Goal: Information Seeking & Learning: Learn about a topic

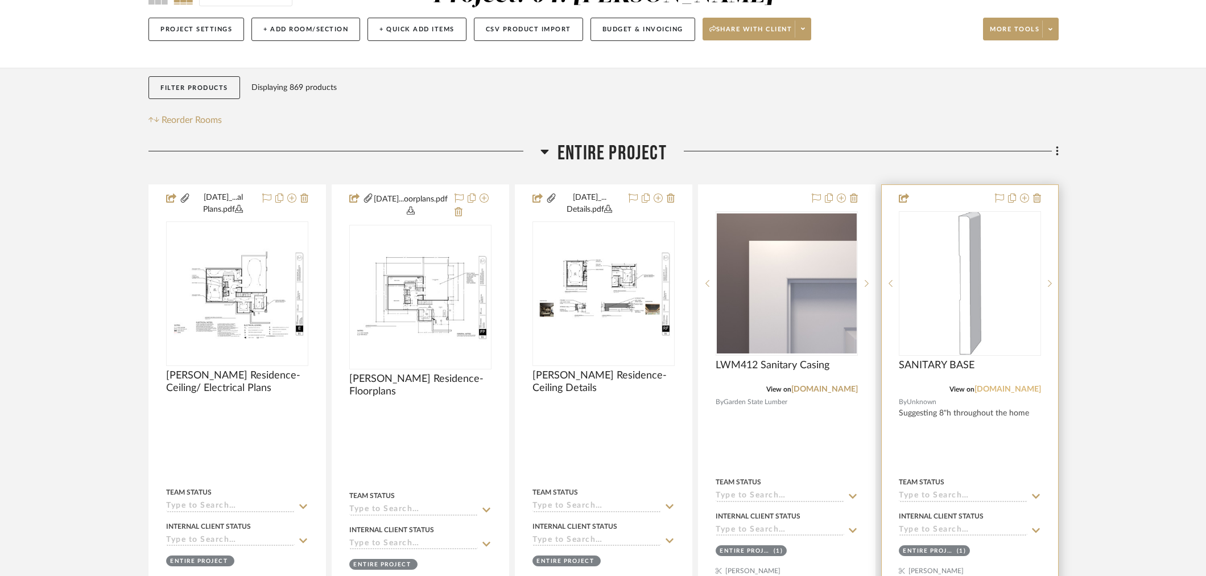
click at [1010, 389] on link "[DOMAIN_NAME]" at bounding box center [1007, 389] width 67 height 8
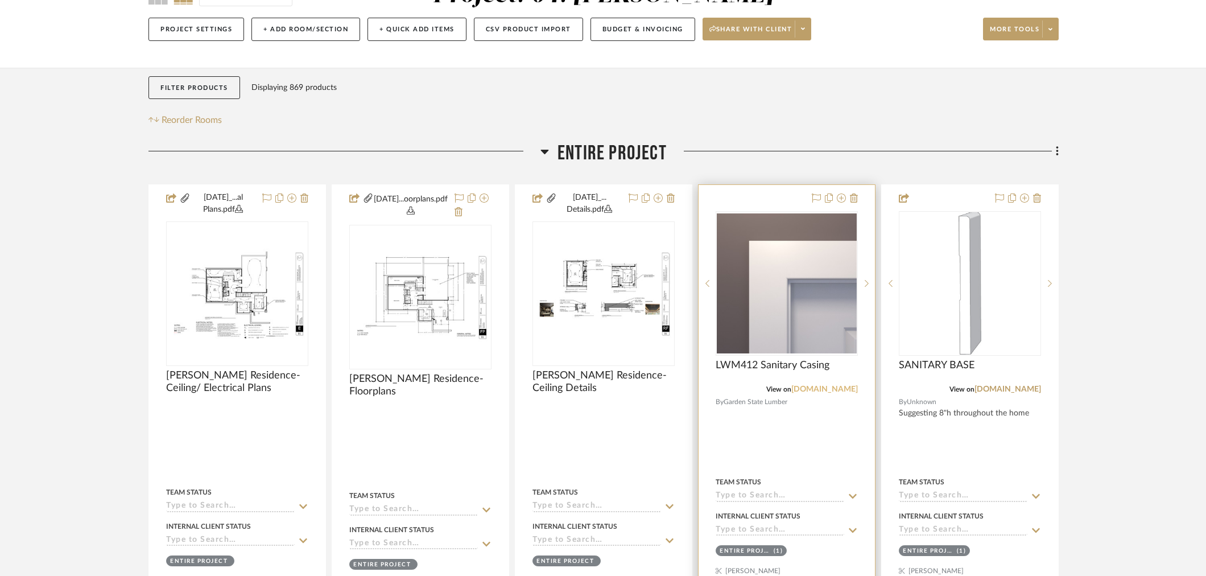
click at [846, 385] on link "[DOMAIN_NAME]" at bounding box center [824, 389] width 67 height 8
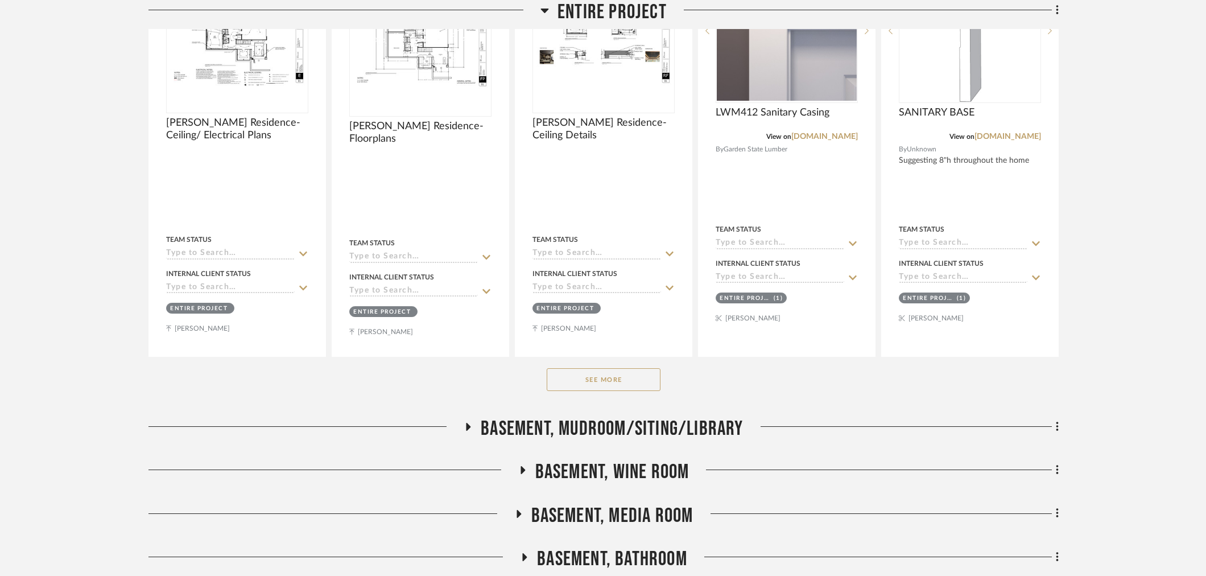
scroll to position [569, 0]
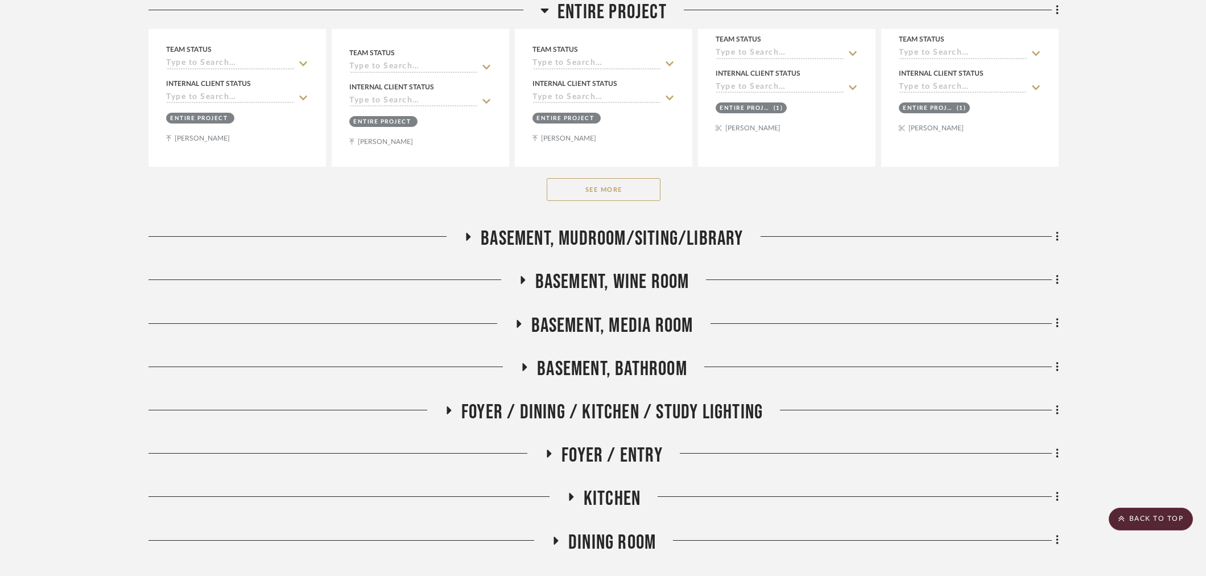
click at [575, 195] on button "See More" at bounding box center [604, 189] width 114 height 23
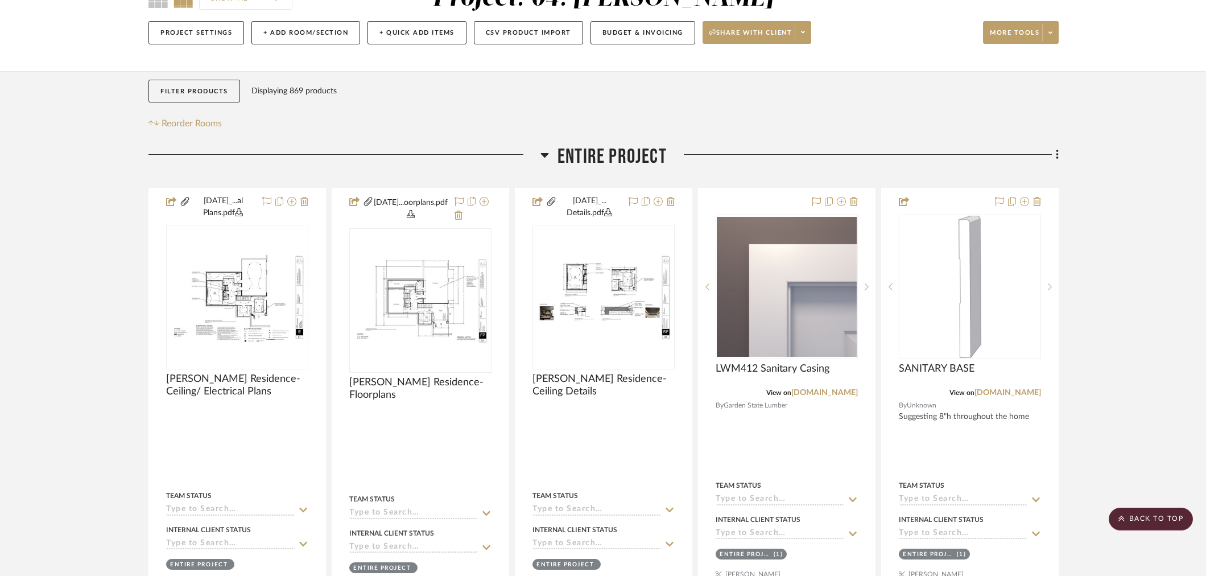
scroll to position [63, 0]
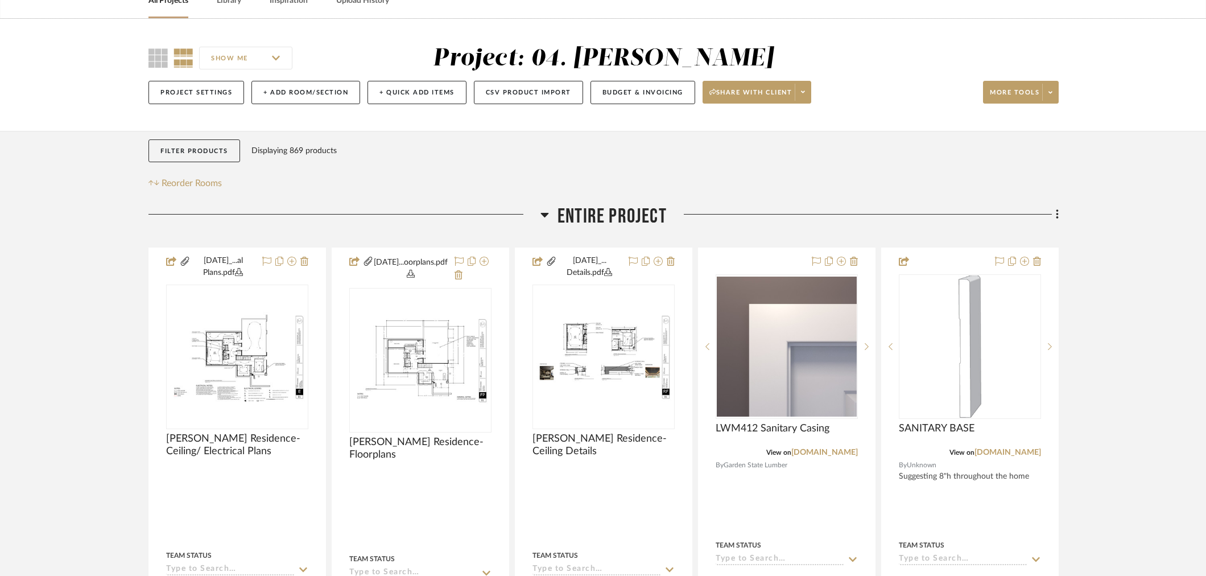
drag, startPoint x: 618, startPoint y: 208, endPoint x: 610, endPoint y: 216, distance: 10.9
click at [618, 208] on span "Entire Project" at bounding box center [611, 216] width 109 height 24
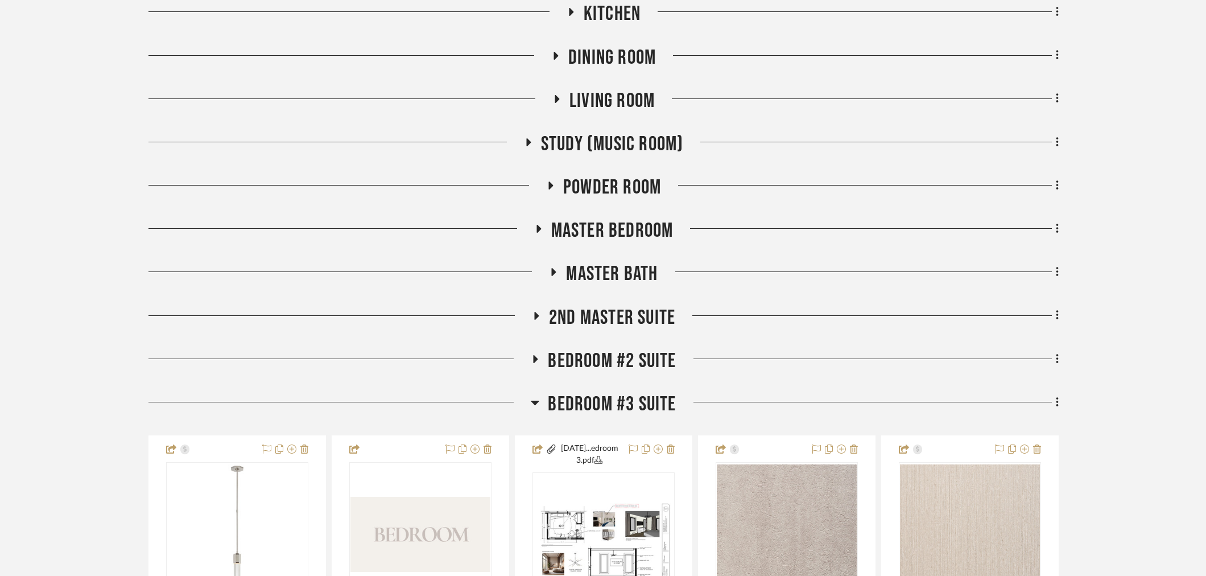
click at [600, 317] on span "2nd Master Suite" at bounding box center [612, 317] width 126 height 24
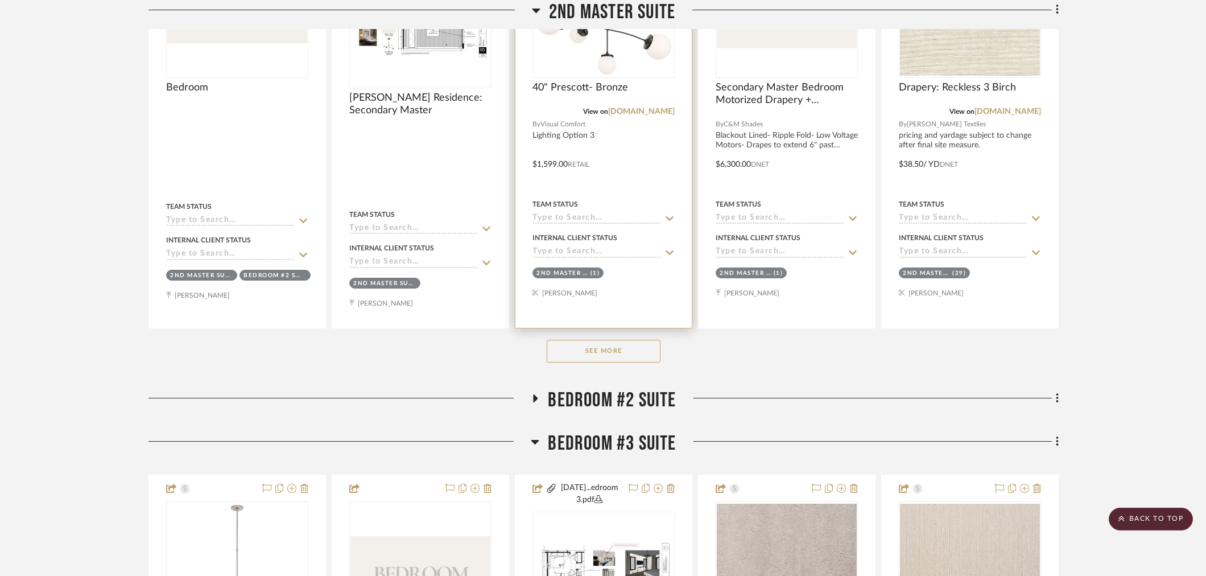
click at [613, 343] on button "See More" at bounding box center [604, 351] width 114 height 23
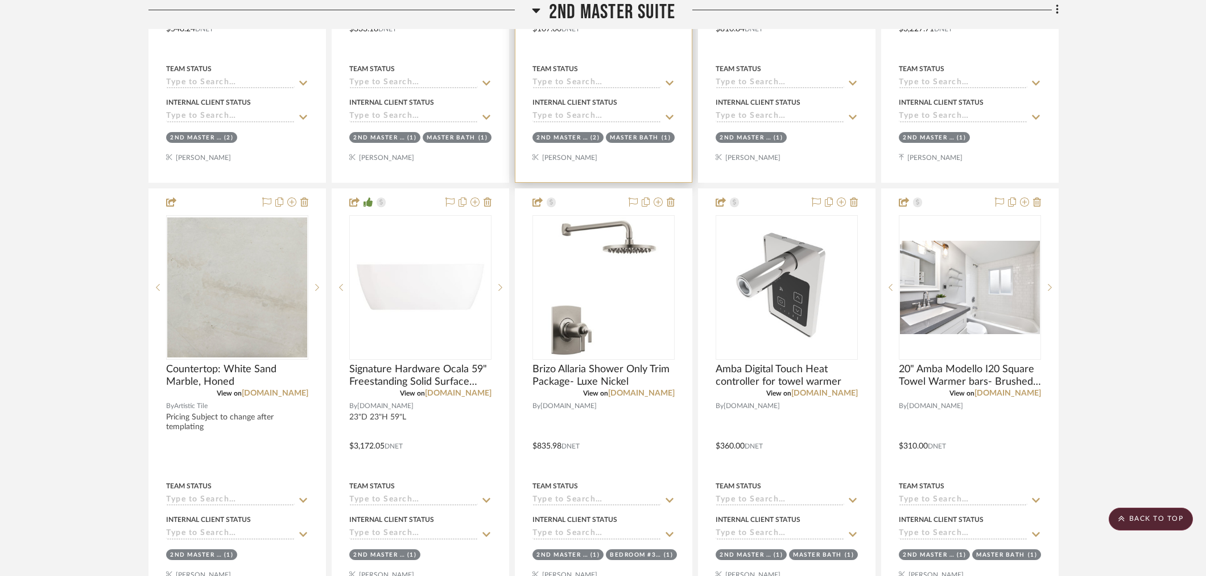
scroll to position [3286, 0]
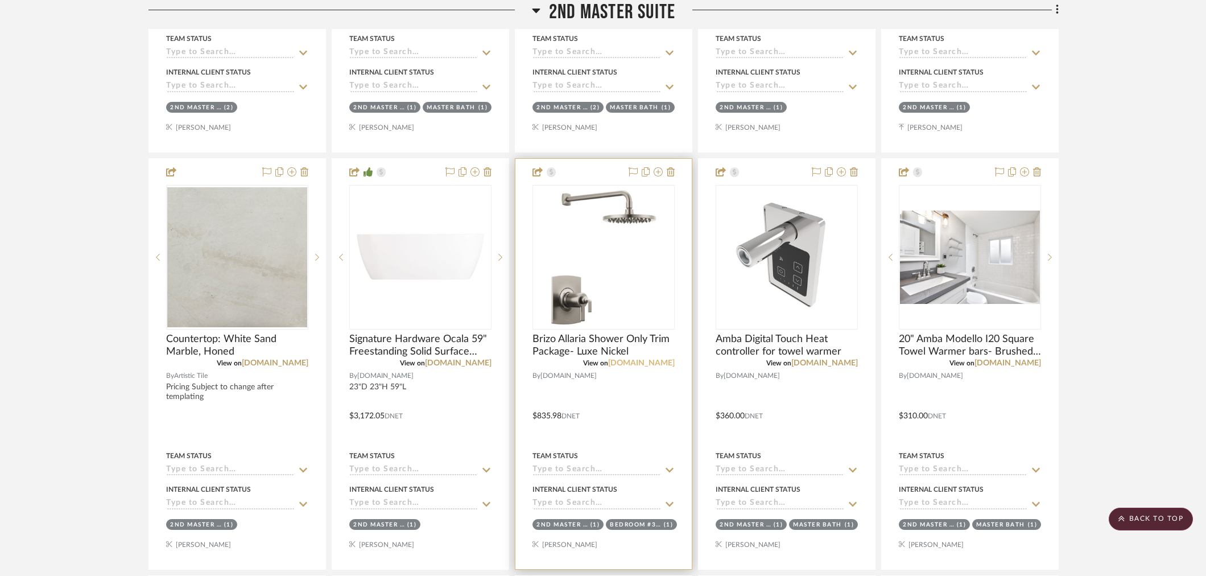
click at [659, 362] on link "[DOMAIN_NAME]" at bounding box center [641, 363] width 67 height 8
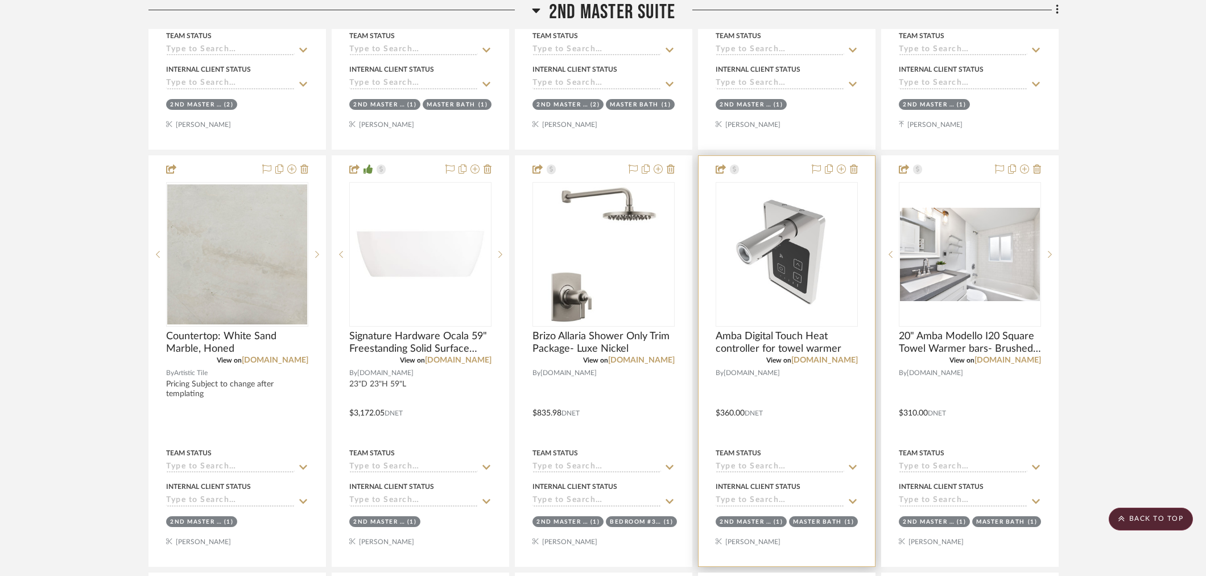
scroll to position [3349, 0]
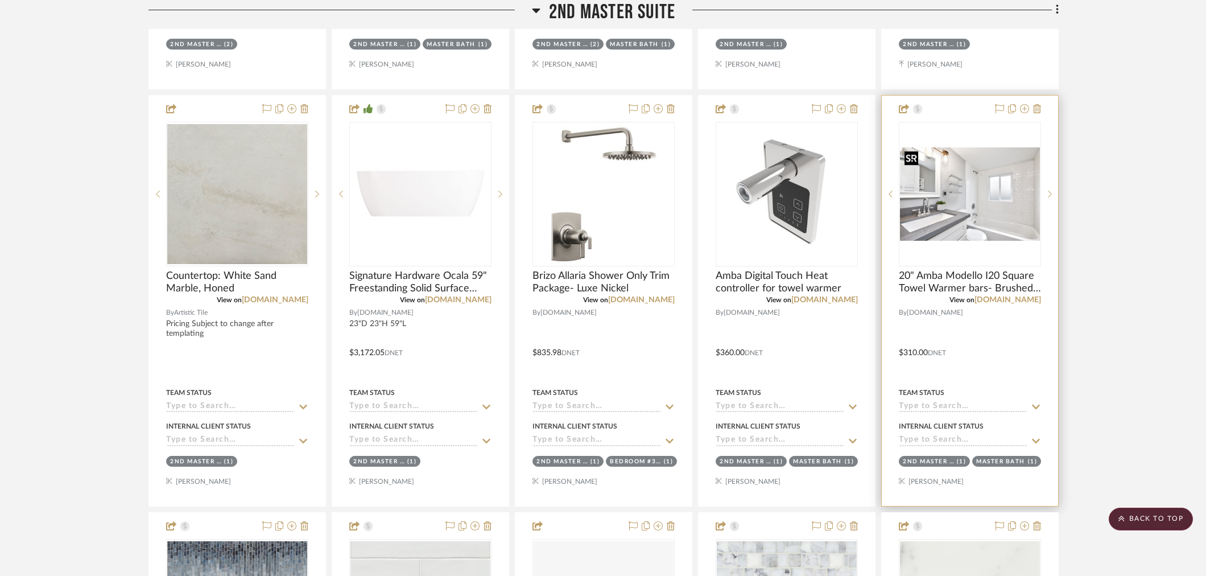
click at [0, 0] on img at bounding box center [0, 0] width 0 height 0
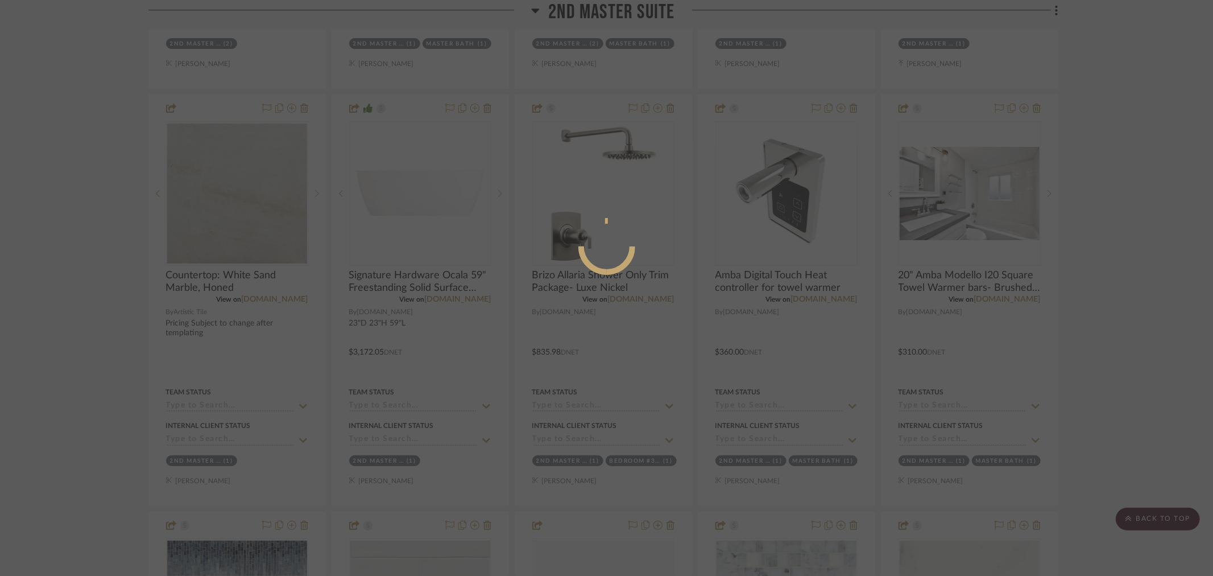
click at [1127, 271] on div at bounding box center [606, 288] width 1213 height 576
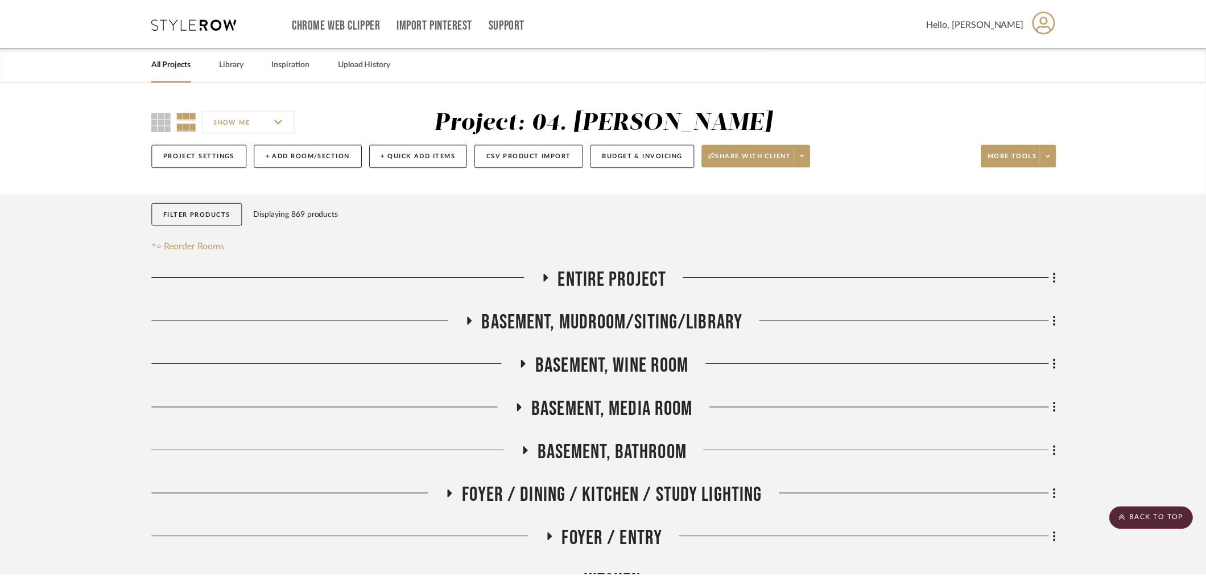
scroll to position [3349, 0]
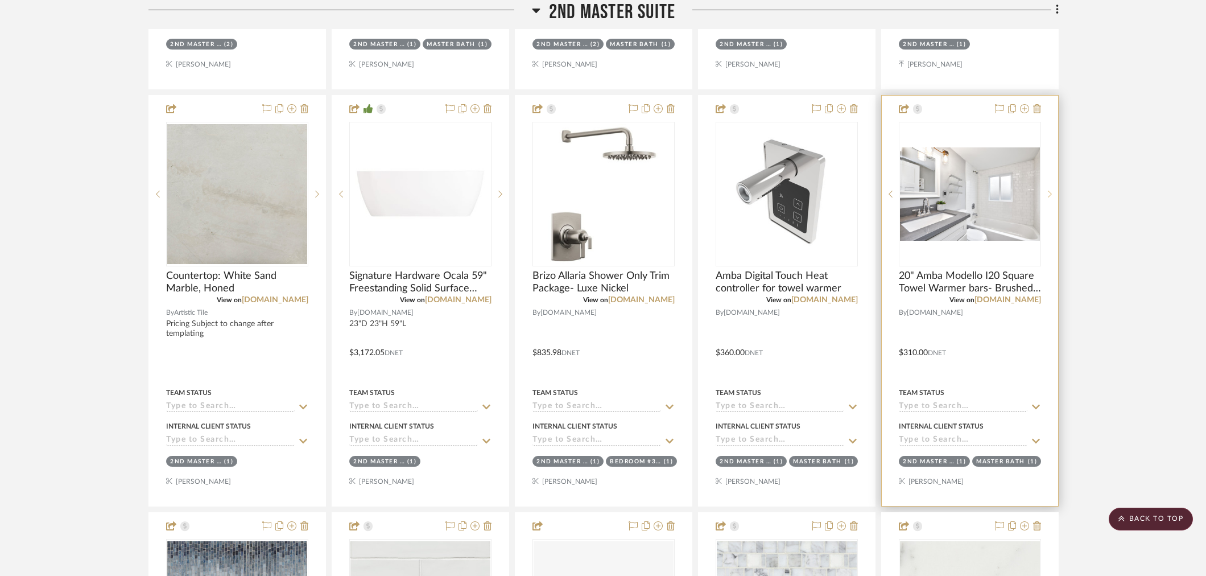
click at [1049, 194] on icon at bounding box center [1050, 194] width 4 height 7
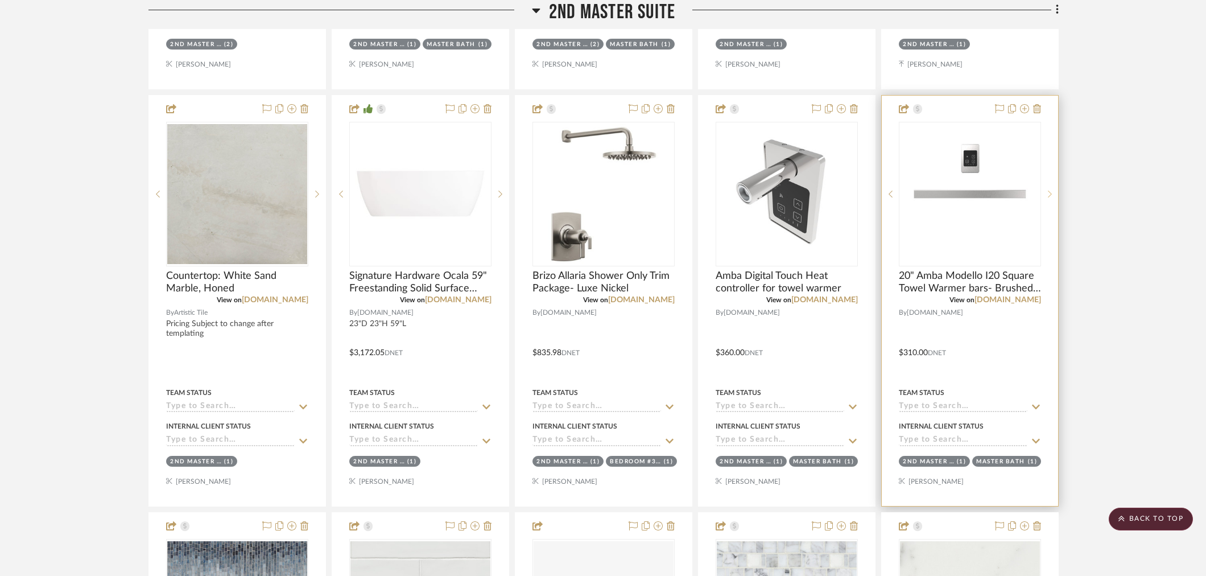
click at [1049, 194] on icon at bounding box center [1050, 194] width 4 height 7
click at [1044, 191] on sr-next-btn at bounding box center [1049, 194] width 17 height 8
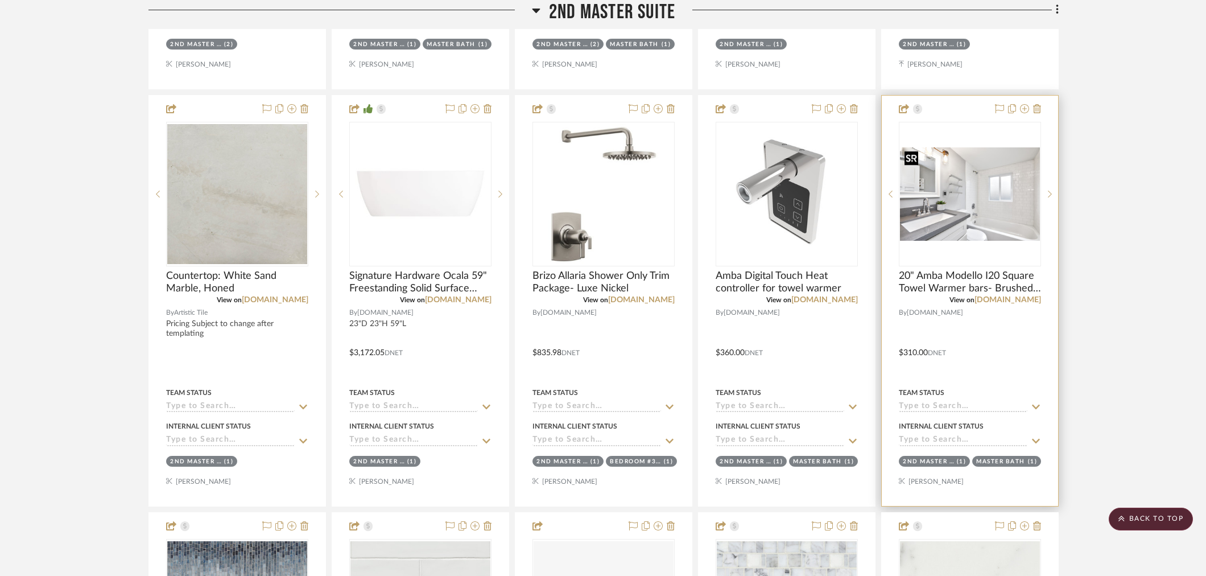
click at [962, 184] on img "0" at bounding box center [970, 193] width 140 height 93
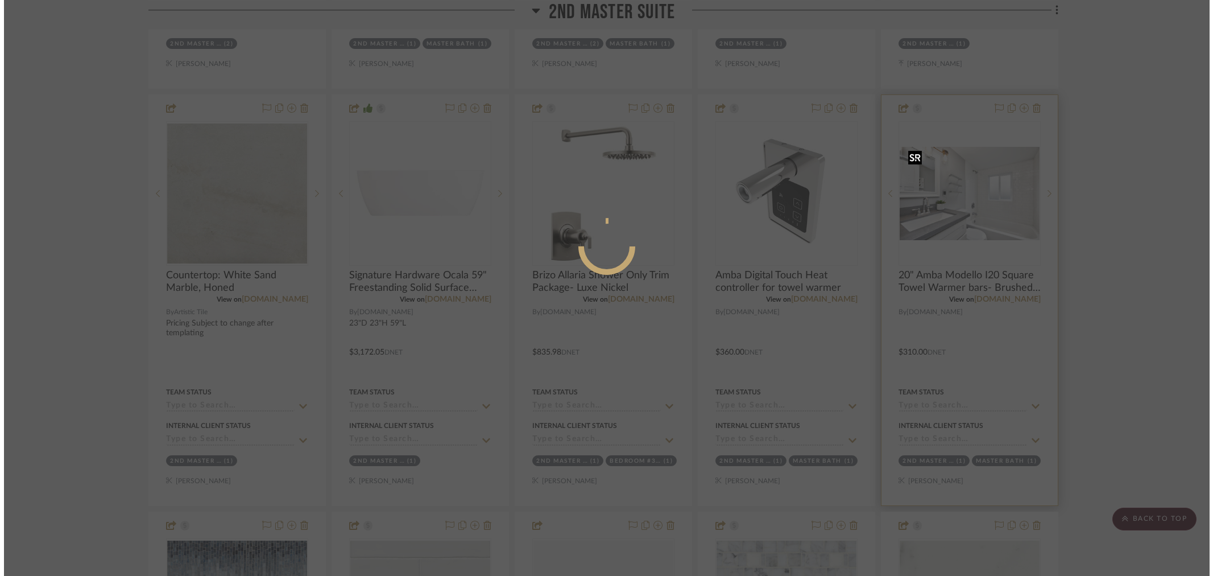
scroll to position [0, 0]
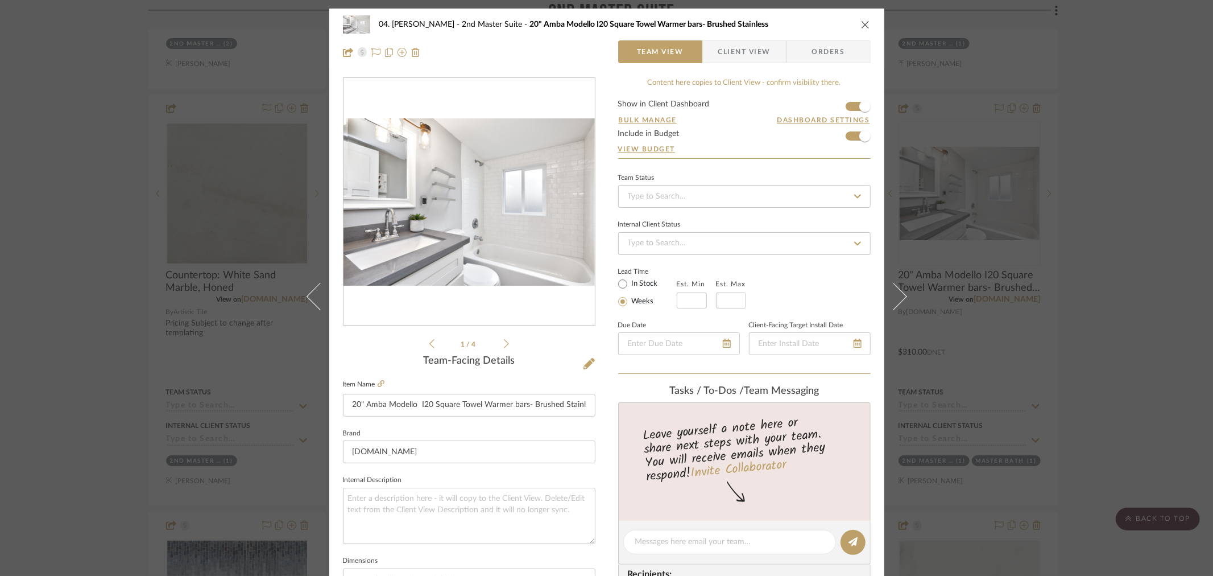
click at [473, 196] on div "0" at bounding box center [469, 201] width 251 height 247
click at [502, 242] on img "0" at bounding box center [469, 202] width 251 height 168
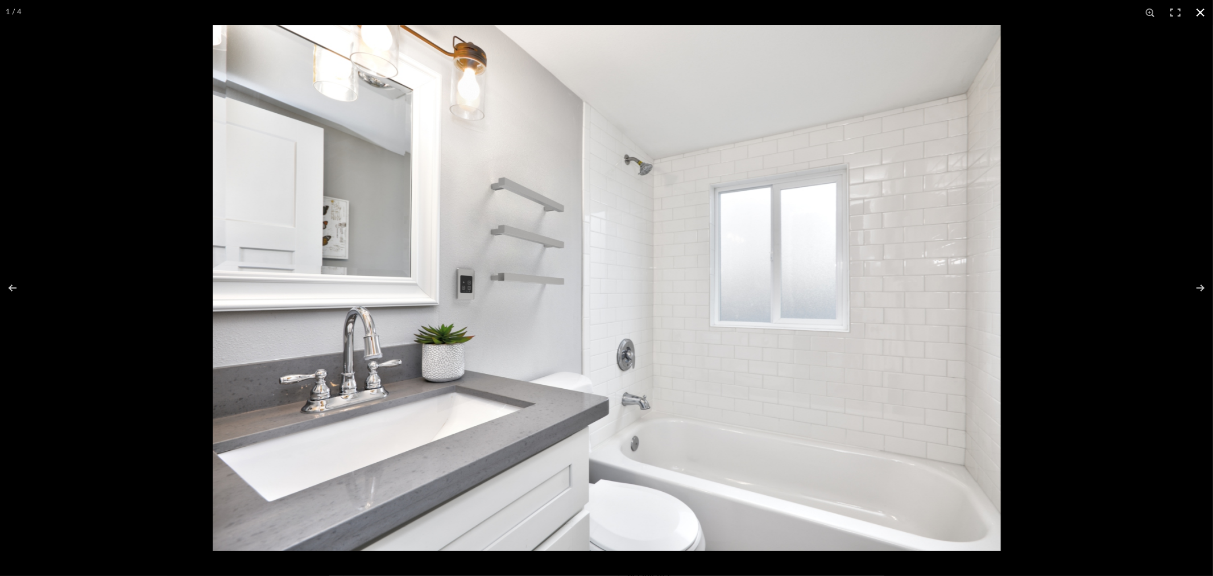
click at [1072, 357] on div at bounding box center [819, 313] width 1213 height 576
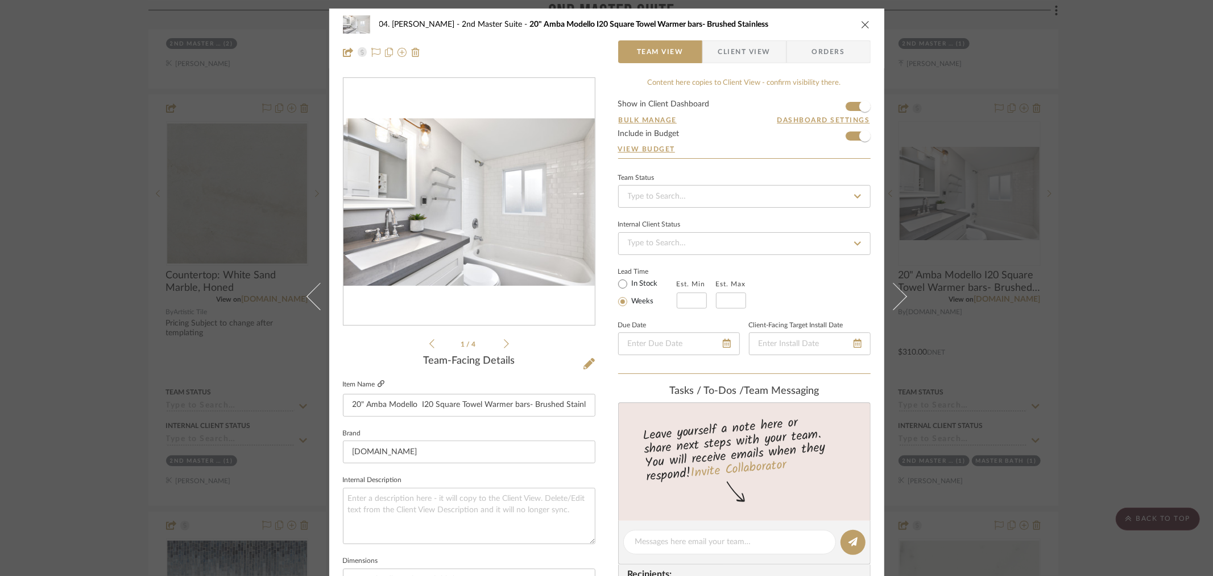
click at [380, 383] on icon at bounding box center [381, 383] width 7 height 7
